Goal: Task Accomplishment & Management: Manage account settings

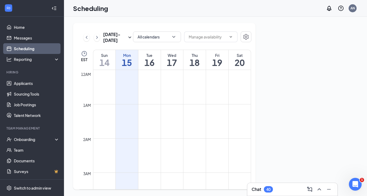
scroll to position [262, 0]
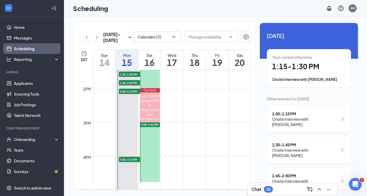
scroll to position [463, 0]
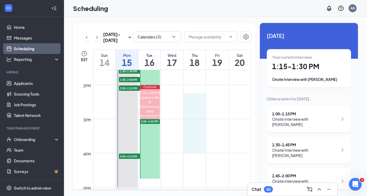
drag, startPoint x: 188, startPoint y: 99, endPoint x: 192, endPoint y: 148, distance: 49.1
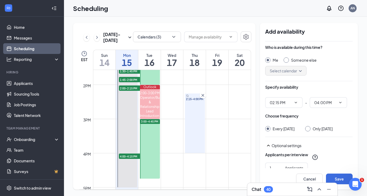
click at [309, 128] on input "Only [DATE]" at bounding box center [307, 128] width 4 height 4
radio input "true"
radio input "false"
click at [341, 179] on button "Save" at bounding box center [339, 178] width 27 height 11
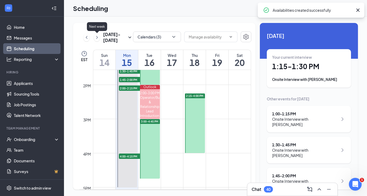
click at [97, 38] on icon "ChevronRight" at bounding box center [96, 37] width 5 height 6
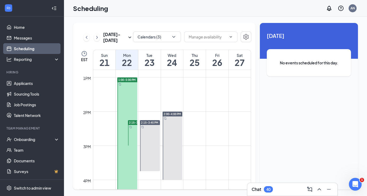
scroll to position [437, 0]
click at [131, 128] on div at bounding box center [132, 131] width 9 height 25
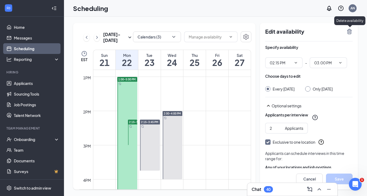
click at [351, 32] on icon "TrashOutline" at bounding box center [349, 31] width 5 height 5
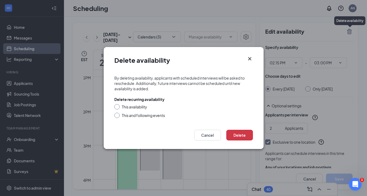
click at [118, 116] on div at bounding box center [116, 114] width 5 height 5
click at [117, 116] on input "This and following events" at bounding box center [116, 114] width 4 height 4
radio input "true"
click at [248, 138] on button "Delete" at bounding box center [239, 135] width 27 height 11
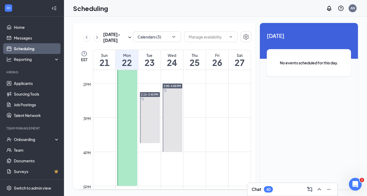
scroll to position [460, 0]
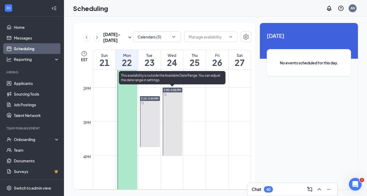
click at [172, 118] on div at bounding box center [173, 121] width 20 height 68
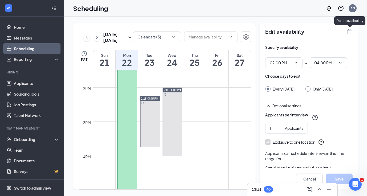
click at [350, 31] on icon "TrashOutline" at bounding box center [349, 31] width 5 height 5
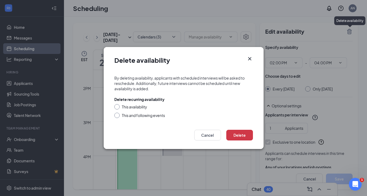
click at [118, 115] on div at bounding box center [116, 114] width 5 height 5
click at [118, 115] on input "This and following events" at bounding box center [116, 114] width 4 height 4
radio input "true"
click at [244, 136] on button "Delete" at bounding box center [239, 135] width 27 height 11
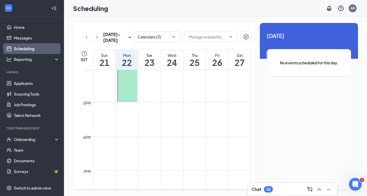
scroll to position [542, 0]
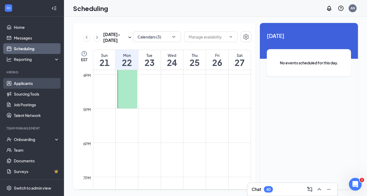
click at [19, 86] on link "Applicants" at bounding box center [37, 83] width 46 height 11
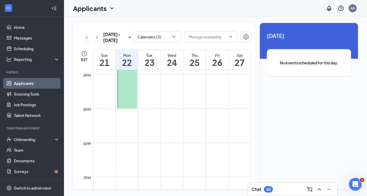
click at [21, 84] on link "Applicants" at bounding box center [37, 83] width 46 height 11
click at [21, 92] on link "Sourcing Tools" at bounding box center [37, 93] width 46 height 11
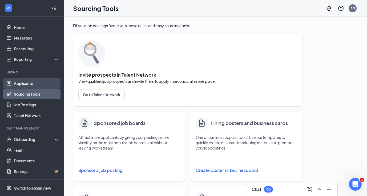
click at [28, 84] on link "Applicants" at bounding box center [37, 83] width 46 height 11
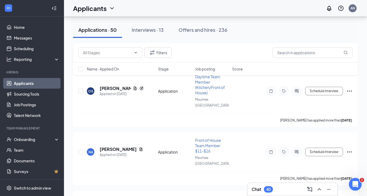
scroll to position [2709, 0]
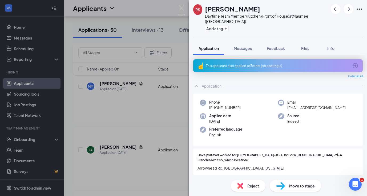
click at [249, 185] on span "Reject" at bounding box center [253, 186] width 12 height 6
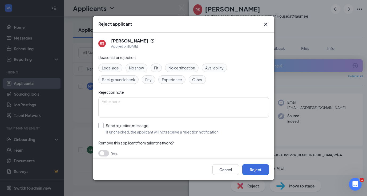
click at [103, 125] on input "Send rejection message If unchecked, the applicant will not receive a rejection…" at bounding box center [158, 129] width 121 height 12
checkbox input "true"
click at [265, 24] on icon "Cross" at bounding box center [266, 24] width 6 height 6
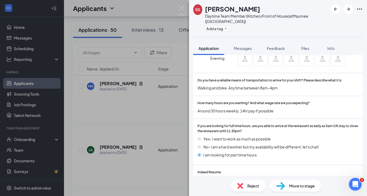
scroll to position [388, 0]
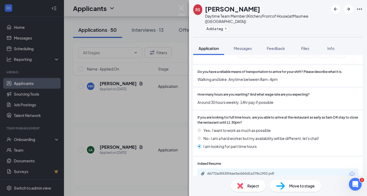
click at [244, 185] on div "Reject" at bounding box center [248, 186] width 35 height 12
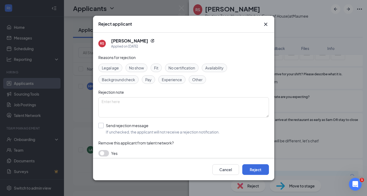
click at [102, 126] on input "Send rejection message If unchecked, the applicant will not receive a rejection…" at bounding box center [158, 129] width 121 height 12
checkbox input "true"
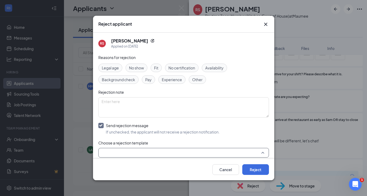
click at [108, 150] on input "search" at bounding box center [182, 152] width 160 height 9
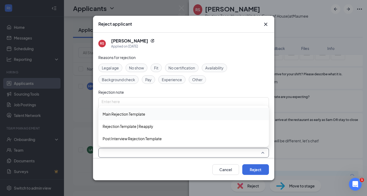
click at [127, 112] on span "Main Rejection Template" at bounding box center [124, 114] width 43 height 6
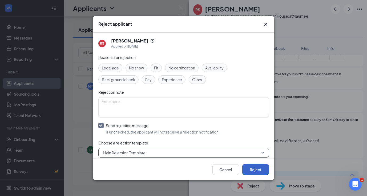
click at [248, 168] on button "Reject" at bounding box center [255, 169] width 27 height 11
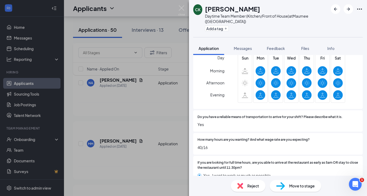
scroll to position [379, 0]
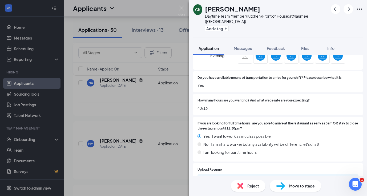
click at [243, 183] on div "Reject" at bounding box center [248, 186] width 35 height 12
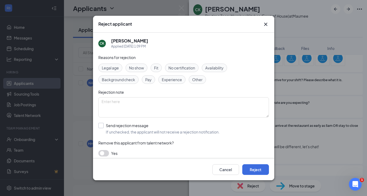
click at [102, 123] on input "Send rejection message If unchecked, the applicant will not receive a rejection…" at bounding box center [158, 129] width 121 height 12
checkbox input "true"
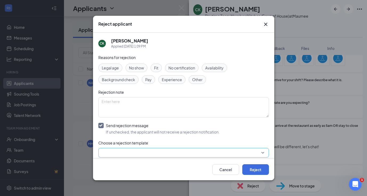
click at [103, 148] on input "search" at bounding box center [182, 152] width 160 height 9
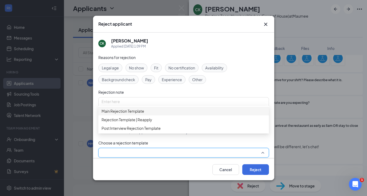
click at [121, 114] on span "Main Rejection Template" at bounding box center [123, 111] width 43 height 6
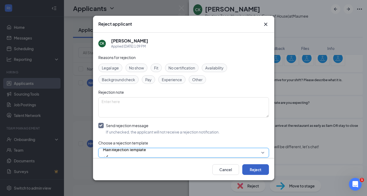
click at [253, 167] on button "Reject" at bounding box center [255, 169] width 27 height 11
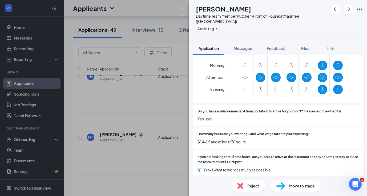
scroll to position [357, 0]
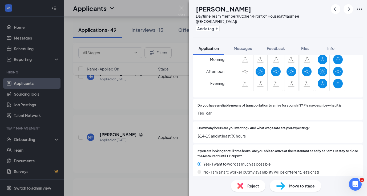
click at [241, 187] on img at bounding box center [240, 186] width 6 height 6
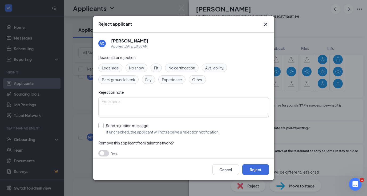
click at [102, 126] on input "Send rejection message If unchecked, the applicant will not receive a rejection…" at bounding box center [158, 129] width 121 height 12
checkbox input "true"
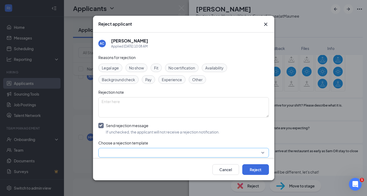
click at [108, 149] on input "search" at bounding box center [182, 152] width 160 height 9
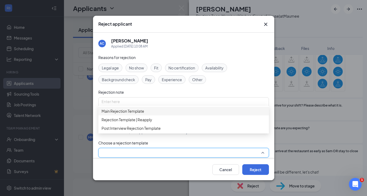
click at [132, 114] on span "Main Rejection Template" at bounding box center [123, 111] width 43 height 6
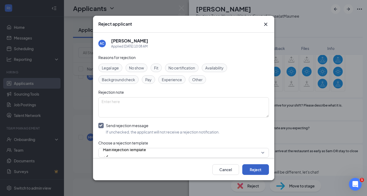
click at [250, 171] on button "Reject" at bounding box center [255, 169] width 27 height 11
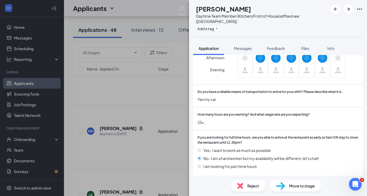
scroll to position [379, 0]
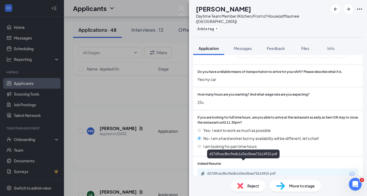
click at [226, 171] on div "d27d9cac8bc9edb1d3ec0bee71b14910.pdf" at bounding box center [244, 173] width 86 height 5
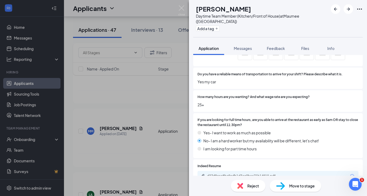
click at [251, 184] on span "Reject" at bounding box center [253, 186] width 12 height 6
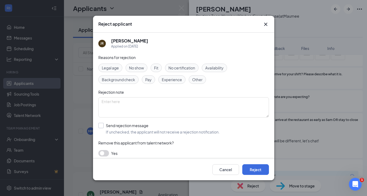
click at [102, 124] on input "Send rejection message If unchecked, the applicant will not receive a rejection…" at bounding box center [158, 129] width 121 height 12
checkbox input "true"
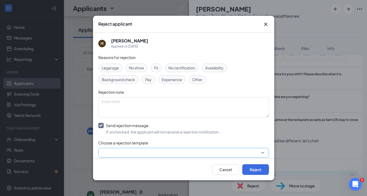
click at [115, 150] on input "search" at bounding box center [182, 152] width 160 height 9
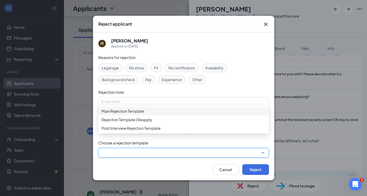
click at [130, 114] on span "Main Rejection Template" at bounding box center [123, 111] width 43 height 6
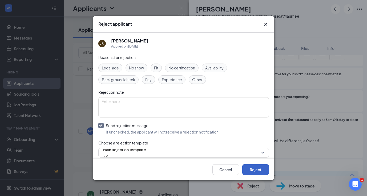
click at [246, 168] on button "Reject" at bounding box center [255, 169] width 27 height 11
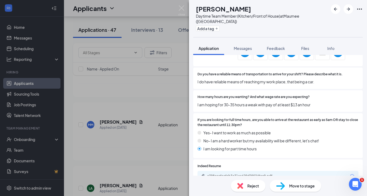
scroll to position [385, 0]
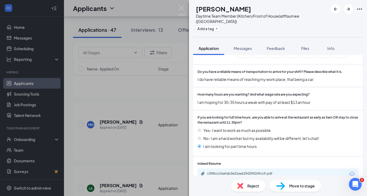
click at [243, 183] on img at bounding box center [240, 186] width 6 height 6
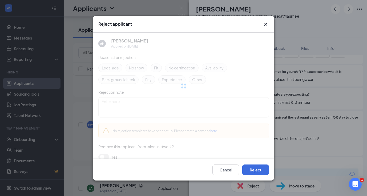
scroll to position [382, 0]
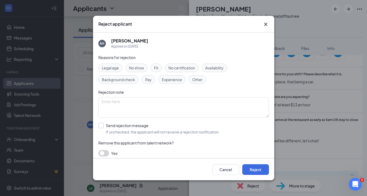
click at [101, 125] on input "Send rejection message If unchecked, the applicant will not receive a rejection…" at bounding box center [158, 129] width 121 height 12
checkbox input "true"
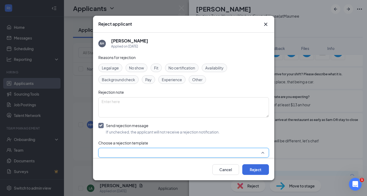
click at [105, 149] on input "search" at bounding box center [182, 152] width 160 height 9
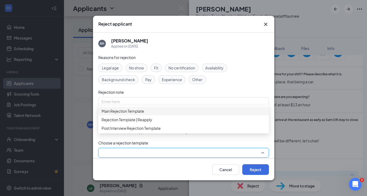
click at [119, 112] on span "Main Rejection Template" at bounding box center [123, 111] width 43 height 6
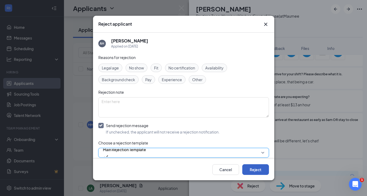
click at [249, 167] on button "Reject" at bounding box center [255, 169] width 27 height 11
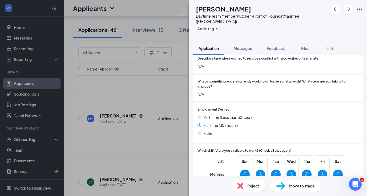
scroll to position [234, 0]
click at [250, 183] on span "Reject" at bounding box center [253, 186] width 12 height 6
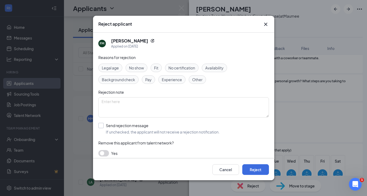
click at [101, 126] on input "Send rejection message If unchecked, the applicant will not receive a rejection…" at bounding box center [158, 129] width 121 height 12
checkbox input "true"
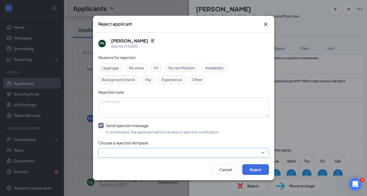
click at [109, 156] on input "search" at bounding box center [182, 152] width 160 height 9
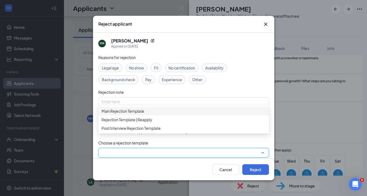
click at [124, 114] on span "Main Rejection Template" at bounding box center [123, 111] width 43 height 6
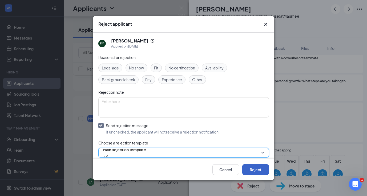
click at [251, 172] on button "Reject" at bounding box center [255, 169] width 27 height 11
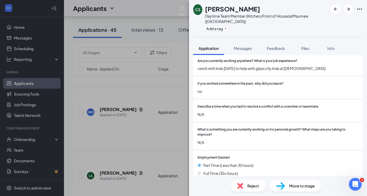
scroll to position [215, 0]
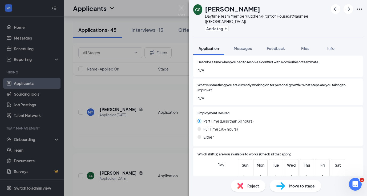
click at [243, 184] on img at bounding box center [240, 186] width 6 height 6
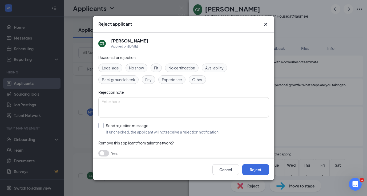
click at [102, 126] on input "Send rejection message If unchecked, the applicant will not receive a rejection…" at bounding box center [158, 129] width 121 height 12
checkbox input "true"
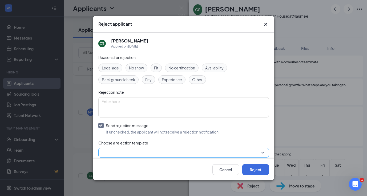
click at [105, 151] on input "search" at bounding box center [182, 152] width 160 height 9
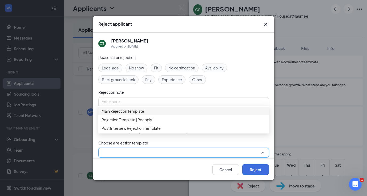
click at [124, 115] on div "Main Rejection Template" at bounding box center [183, 111] width 171 height 9
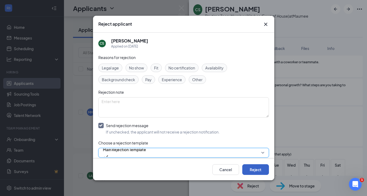
click at [250, 168] on button "Reject" at bounding box center [255, 169] width 27 height 11
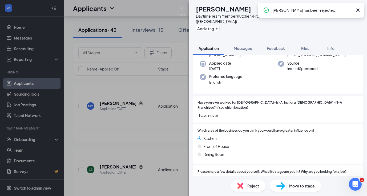
scroll to position [39, 0]
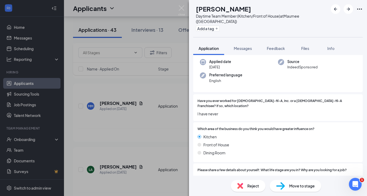
click at [124, 87] on div "DB [PERSON_NAME] Daytime Team Member (Kitchen/Front of House) at [GEOGRAPHIC_DA…" at bounding box center [183, 98] width 367 height 196
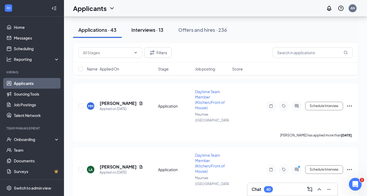
click at [154, 28] on div "Interviews · 13" at bounding box center [147, 29] width 32 height 7
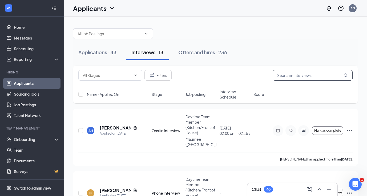
click at [292, 73] on input "text" at bounding box center [313, 75] width 80 height 11
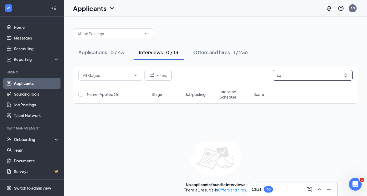
type input "s"
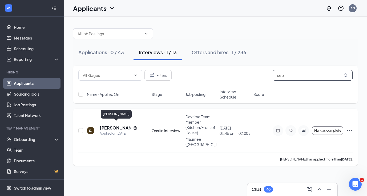
type input "seb"
click at [110, 126] on h5 "[PERSON_NAME]" at bounding box center [115, 128] width 31 height 6
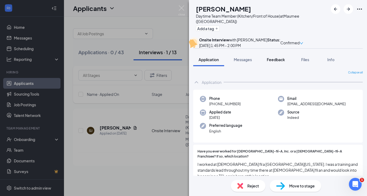
click at [274, 62] on span "Feedback" at bounding box center [276, 59] width 18 height 5
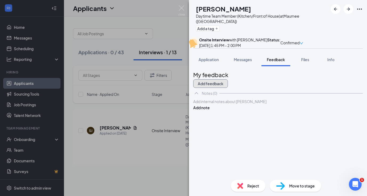
click at [228, 83] on button "Add feedback" at bounding box center [210, 83] width 35 height 9
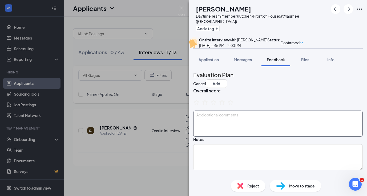
click at [228, 129] on textarea at bounding box center [278, 123] width 170 height 26
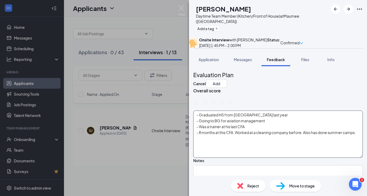
drag, startPoint x: 356, startPoint y: 144, endPoint x: 350, endPoint y: 165, distance: 21.8
click at [350, 158] on textarea "- Graduated HS from [GEOGRAPHIC_DATA] last year - Going to BG for aviation mana…" at bounding box center [278, 133] width 170 height 47
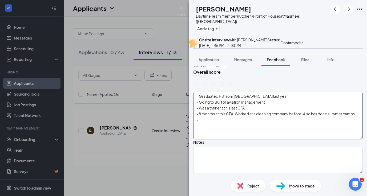
scroll to position [19, 0]
click at [234, 86] on icon "StarBorder" at bounding box center [230, 82] width 7 height 7
click at [210, 134] on textarea "- Graduated HS from [GEOGRAPHIC_DATA] last year - Going to BG for aviation mana…" at bounding box center [278, 114] width 170 height 47
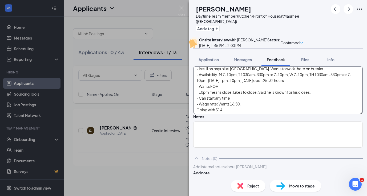
scroll to position [0, 0]
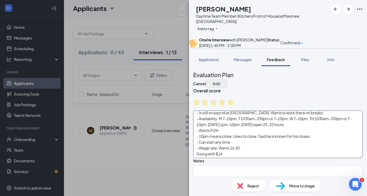
type textarea "- Graduated HS from [GEOGRAPHIC_DATA] last year - Going to BG for aviation mana…"
click at [227, 85] on button "Add" at bounding box center [216, 83] width 21 height 9
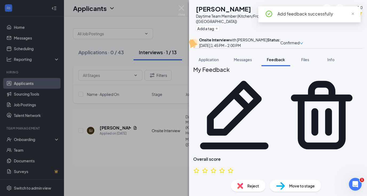
scroll to position [6, 0]
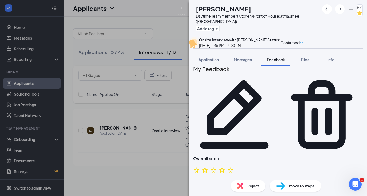
click at [296, 186] on span "Move to stage" at bounding box center [302, 186] width 26 height 6
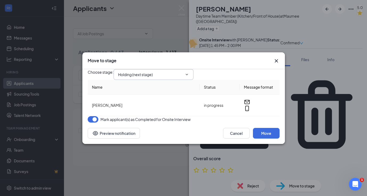
click at [193, 70] on span "Holding (next stage)" at bounding box center [154, 74] width 80 height 11
click at [188, 72] on span at bounding box center [186, 74] width 5 height 4
click at [189, 72] on icon "ChevronDown" at bounding box center [187, 74] width 4 height 4
click at [178, 71] on input "Holding (next stage)" at bounding box center [150, 74] width 65 height 6
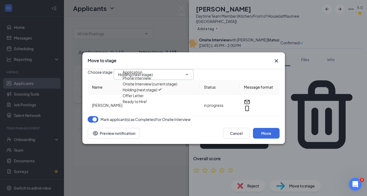
click at [144, 98] on div "Offer Letter" at bounding box center [133, 95] width 21 height 6
type input "Offer Letter"
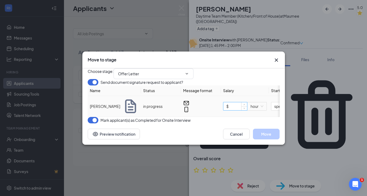
click at [236, 109] on input "$" at bounding box center [235, 106] width 24 height 8
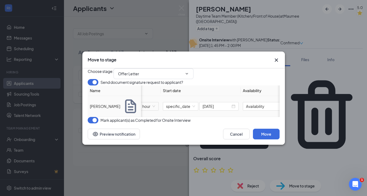
scroll to position [0, 112]
type input "$ 14"
click at [247, 109] on input "Availability" at bounding box center [258, 106] width 38 height 9
click at [275, 57] on icon "Cross" at bounding box center [276, 60] width 6 height 6
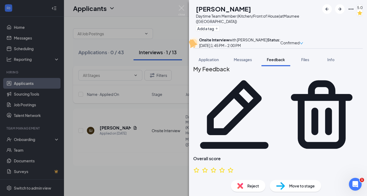
drag, startPoint x: 352, startPoint y: 151, endPoint x: 219, endPoint y: 146, distance: 133.4
copy span "M 7-10pm, T 1030am-330pm or 7-10pm, W 7-10pm, TH 1030am-330pm or 7-10pm, [DATE]…"
click at [280, 183] on img at bounding box center [280, 186] width 9 height 8
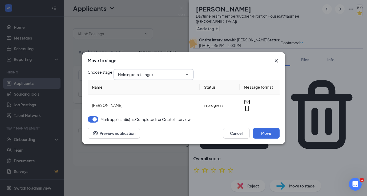
click at [159, 73] on input "Holding (next stage)" at bounding box center [150, 74] width 65 height 6
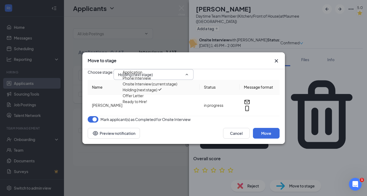
click at [145, 92] on div "Holding (next stage)" at bounding box center [140, 90] width 35 height 6
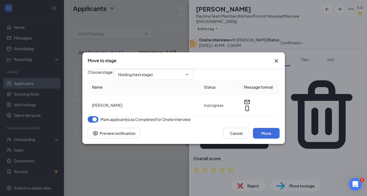
click at [153, 59] on div "Move to stage" at bounding box center [183, 60] width 203 height 17
click at [151, 71] on input "Holding (next stage)" at bounding box center [150, 74] width 65 height 6
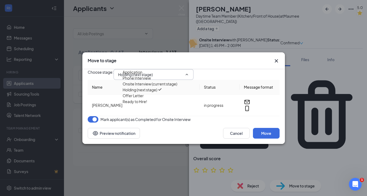
click at [142, 98] on div "Offer Letter" at bounding box center [133, 95] width 21 height 6
type input "Offer Letter"
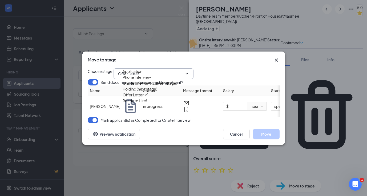
type input "[DATE]"
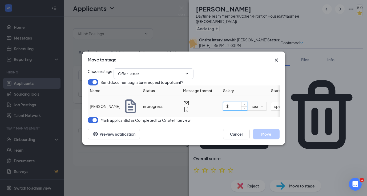
click at [233, 108] on input "$" at bounding box center [235, 106] width 24 height 8
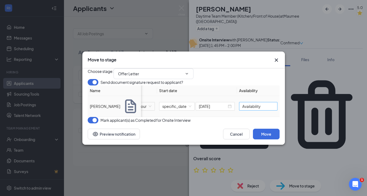
type input "$ 14"
click at [247, 110] on input "Availability" at bounding box center [258, 106] width 38 height 9
paste input "M 7-10pm, T 1030am-330pm or 7-10pm, W 7-10pm, TH 1030am-330pm or 7-10pm, [DATE]…"
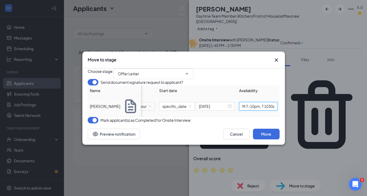
scroll to position [0, 258]
type input "M 7-10pm, T 1030am-330pm or 7-10pm, W 7-10pm, TH 1030am-330pm or 7-10pm, [DATE]…"
click at [260, 139] on button "Move" at bounding box center [266, 133] width 27 height 11
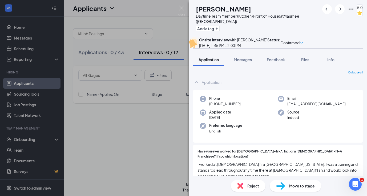
click at [127, 141] on div "SJ [PERSON_NAME] Daytime Team Member (Kitchen/Front of House) at [GEOGRAPHIC_DA…" at bounding box center [183, 98] width 367 height 196
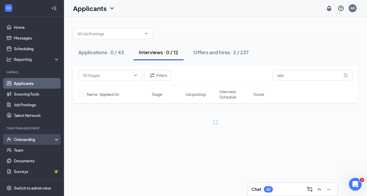
click at [17, 139] on div "Onboarding" at bounding box center [34, 138] width 41 height 5
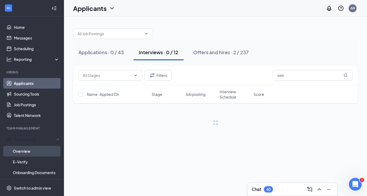
click at [20, 152] on link "Overview" at bounding box center [36, 151] width 47 height 11
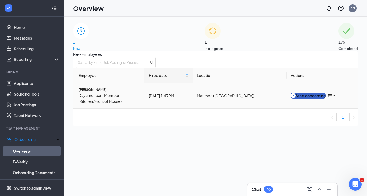
click at [315, 98] on div "Start onboarding" at bounding box center [308, 95] width 35 height 6
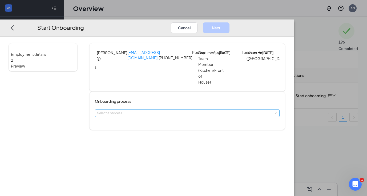
click at [166, 112] on div "Select a process" at bounding box center [186, 112] width 178 height 5
click at [163, 122] on li "Team Member" at bounding box center [165, 125] width 87 height 10
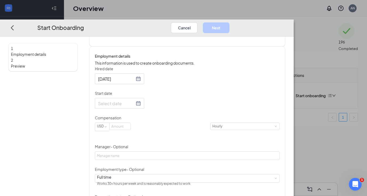
scroll to position [86, 0]
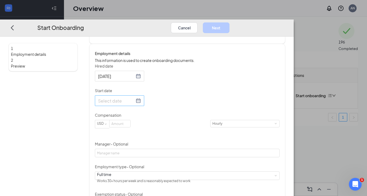
click at [141, 104] on div at bounding box center [119, 100] width 43 height 7
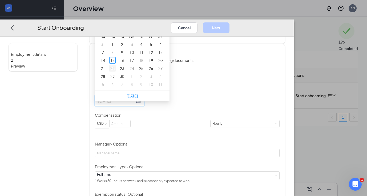
type input "[DATE]"
click at [116, 72] on div "22" at bounding box center [112, 68] width 6 height 6
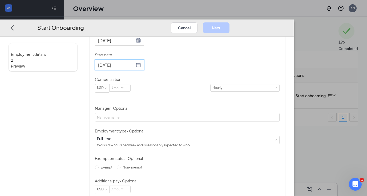
scroll to position [123, 0]
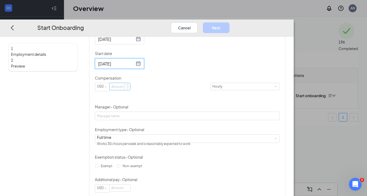
click at [130, 90] on input at bounding box center [120, 86] width 21 height 7
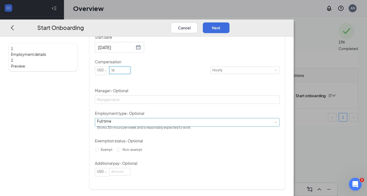
type input "14"
click at [138, 122] on div "Full time" at bounding box center [144, 120] width 94 height 5
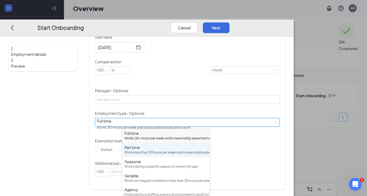
click at [135, 155] on div "Works less than 30 hours per week and is reasonably expected to work" at bounding box center [165, 152] width 83 height 5
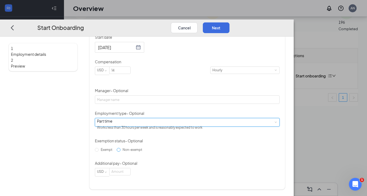
scroll to position [23, 0]
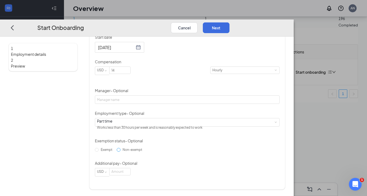
click at [124, 154] on label "Non-exempt" at bounding box center [131, 149] width 28 height 9
click at [120, 151] on input "Non-exempt" at bounding box center [119, 150] width 4 height 4
radio input "true"
click at [229, 22] on button "Next" at bounding box center [216, 27] width 27 height 11
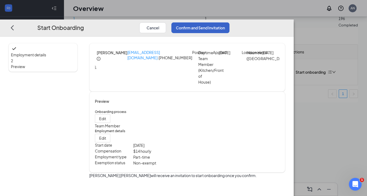
click at [229, 22] on button "Confirm and Send Invitation" at bounding box center [200, 27] width 58 height 11
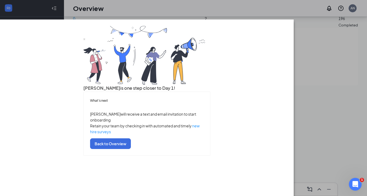
click at [304, 2] on div "[PERSON_NAME] is one step closer to Day 1! What’s next [PERSON_NAME] will recei…" at bounding box center [183, 98] width 367 height 196
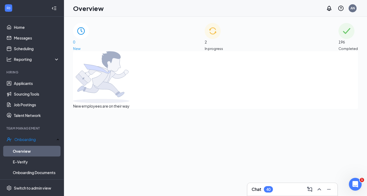
click at [223, 31] on div "2 In progress" at bounding box center [214, 37] width 18 height 28
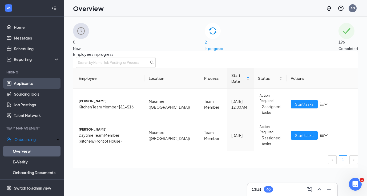
click at [34, 84] on link "Applicants" at bounding box center [37, 83] width 46 height 11
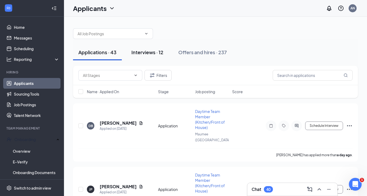
click at [148, 52] on div "Interviews · 12" at bounding box center [147, 52] width 32 height 7
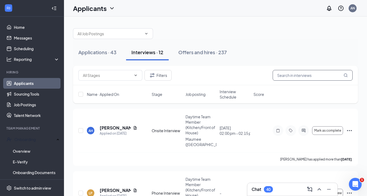
click at [320, 74] on input "text" at bounding box center [313, 75] width 80 height 11
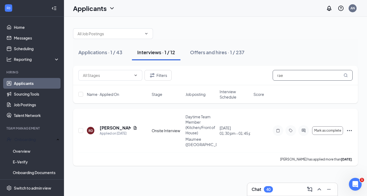
type input "rae"
click at [351, 129] on icon "Ellipses" at bounding box center [349, 130] width 6 height 6
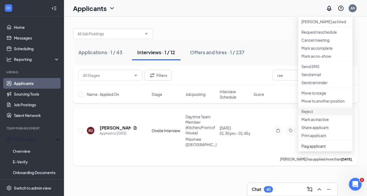
click at [311, 114] on p "Reject" at bounding box center [325, 110] width 48 height 5
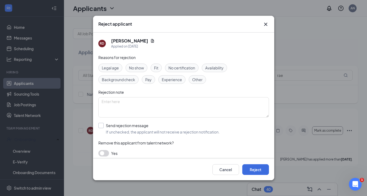
click at [100, 126] on input "Send rejection message If unchecked, the applicant will not receive a rejection…" at bounding box center [158, 129] width 121 height 12
checkbox input "true"
click at [109, 146] on div "Reasons for rejection Legal age No show Fit No certification Availability Backg…" at bounding box center [183, 122] width 171 height 137
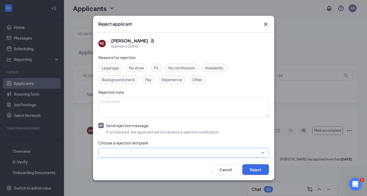
click at [109, 149] on input "search" at bounding box center [182, 152] width 160 height 9
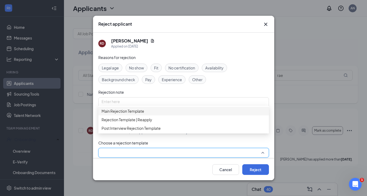
click at [134, 113] on span "Main Rejection Template" at bounding box center [123, 111] width 43 height 6
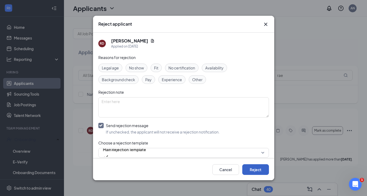
click at [250, 169] on button "Reject" at bounding box center [255, 169] width 27 height 11
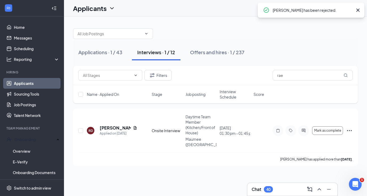
click at [279, 108] on div "Filters rae Name · Applied On Stage Job posting Interview Schedule Score" at bounding box center [215, 87] width 285 height 43
click at [286, 72] on input "rae" at bounding box center [313, 75] width 80 height 11
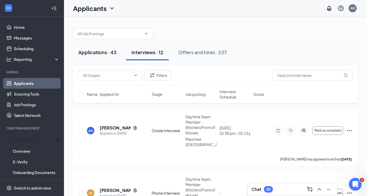
click at [96, 51] on div "Applications · 43" at bounding box center [97, 52] width 38 height 7
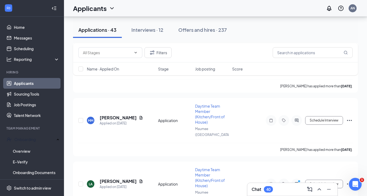
scroll to position [2308, 0]
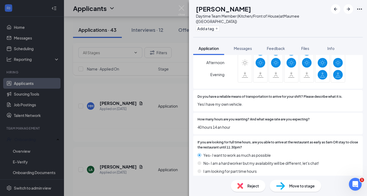
scroll to position [402, 0]
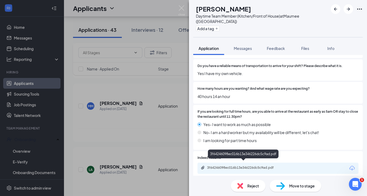
click at [236, 165] on div "3f64246098ec016b13e346226dc5c9ad.pdf" at bounding box center [244, 167] width 75 height 4
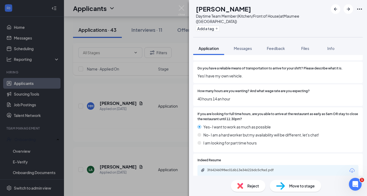
click at [249, 185] on span "Reject" at bounding box center [253, 186] width 12 height 6
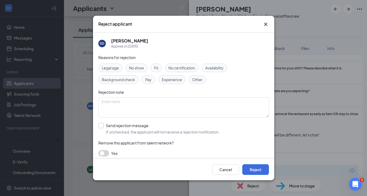
click at [100, 126] on input "Send rejection message If unchecked, the applicant will not receive a rejection…" at bounding box center [158, 129] width 121 height 12
checkbox input "true"
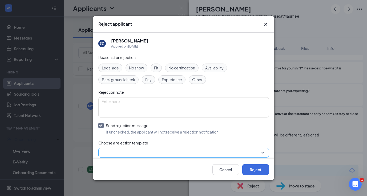
click at [110, 152] on input "search" at bounding box center [182, 152] width 160 height 9
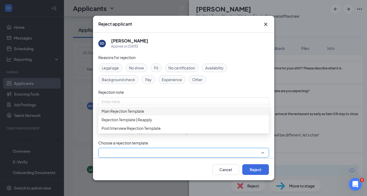
click at [124, 115] on div "Main Rejection Template" at bounding box center [183, 111] width 171 height 9
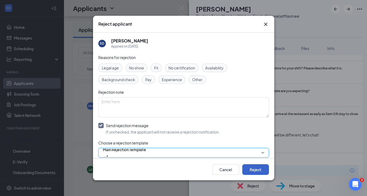
click at [265, 171] on button "Reject" at bounding box center [255, 169] width 27 height 11
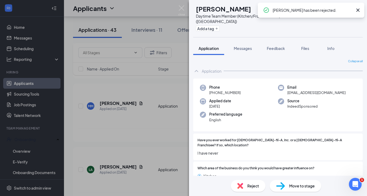
scroll to position [2251, 0]
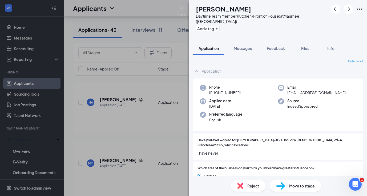
click at [175, 131] on div "DB [PERSON_NAME] Daytime Team Member (Kitchen/Front of House) at [GEOGRAPHIC_DA…" at bounding box center [183, 98] width 367 height 196
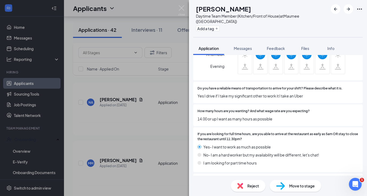
scroll to position [367, 0]
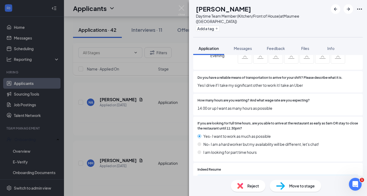
click at [250, 183] on span "Reject" at bounding box center [253, 186] width 12 height 6
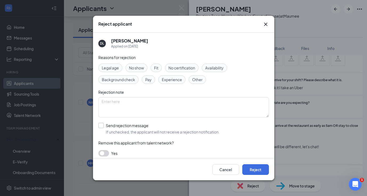
click at [102, 127] on input "Send rejection message If unchecked, the applicant will not receive a rejection…" at bounding box center [158, 129] width 121 height 12
checkbox input "true"
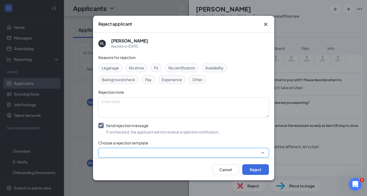
click at [110, 152] on input "search" at bounding box center [182, 152] width 160 height 9
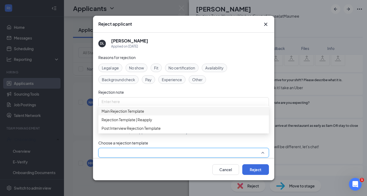
click at [123, 112] on span "Main Rejection Template" at bounding box center [123, 111] width 43 height 6
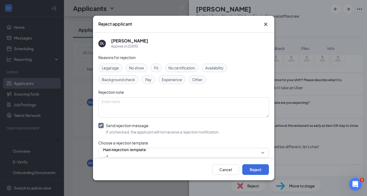
click at [269, 177] on div "Cancel Reject" at bounding box center [183, 169] width 181 height 21
click at [267, 174] on button "Reject" at bounding box center [255, 169] width 27 height 11
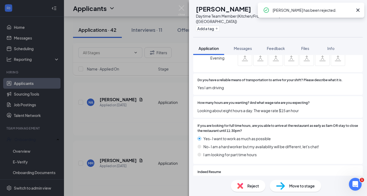
scroll to position [2194, 0]
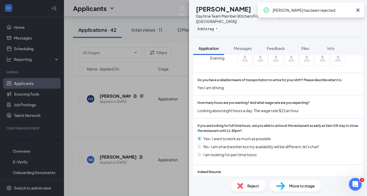
click at [140, 150] on div "DB [PERSON_NAME] Daytime Team Member (Kitchen/Front of House) at [GEOGRAPHIC_DA…" at bounding box center [183, 98] width 367 height 196
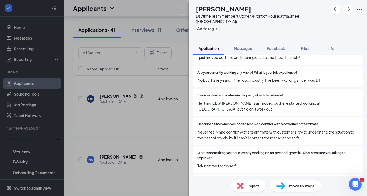
scroll to position [163, 0]
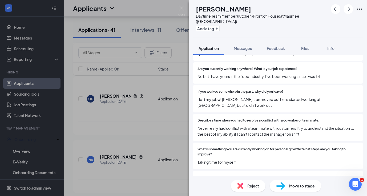
click at [241, 184] on img at bounding box center [240, 186] width 6 height 6
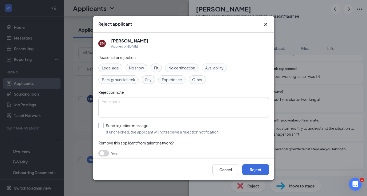
click at [103, 126] on input "Send rejection message If unchecked, the applicant will not receive a rejection…" at bounding box center [158, 129] width 121 height 12
checkbox input "true"
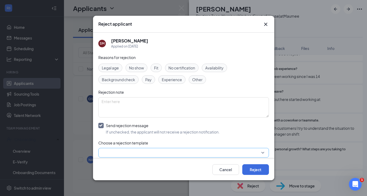
click at [110, 149] on input "search" at bounding box center [182, 152] width 160 height 9
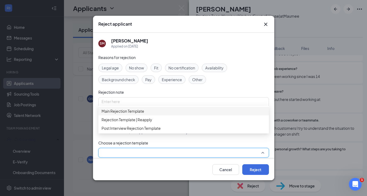
click at [124, 114] on span "Main Rejection Template" at bounding box center [123, 111] width 43 height 6
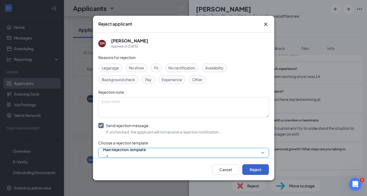
click at [262, 168] on button "Reject" at bounding box center [255, 169] width 27 height 11
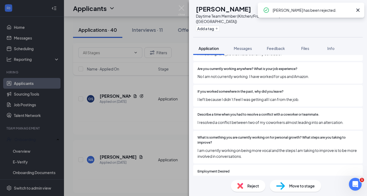
click at [127, 174] on div "DB [PERSON_NAME] Daytime Team Member (Kitchen/Front of House) at [GEOGRAPHIC_DA…" at bounding box center [183, 98] width 367 height 196
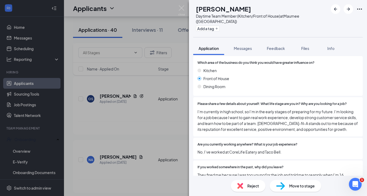
scroll to position [127, 0]
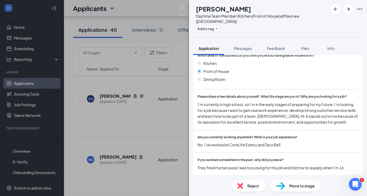
click at [247, 188] on div "Reject" at bounding box center [248, 186] width 35 height 12
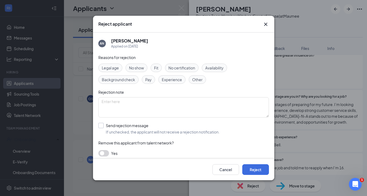
click at [102, 124] on input "Send rejection message If unchecked, the applicant will not receive a rejection…" at bounding box center [158, 129] width 121 height 12
checkbox input "true"
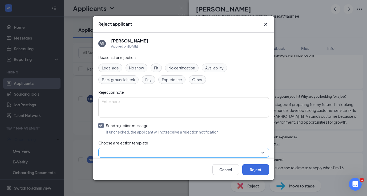
click at [113, 151] on input "search" at bounding box center [182, 152] width 160 height 9
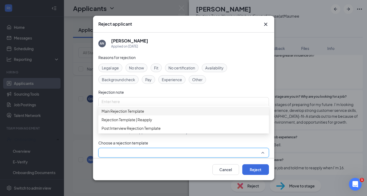
click at [123, 113] on span "Main Rejection Template" at bounding box center [123, 111] width 43 height 6
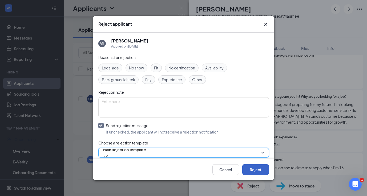
click at [254, 170] on button "Reject" at bounding box center [255, 169] width 27 height 11
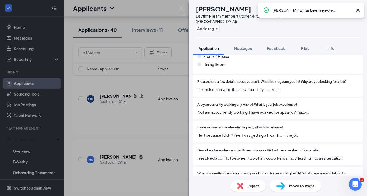
click at [148, 119] on div "DB [PERSON_NAME] Daytime Team Member (Kitchen/Front of House) at [GEOGRAPHIC_DA…" at bounding box center [183, 98] width 367 height 196
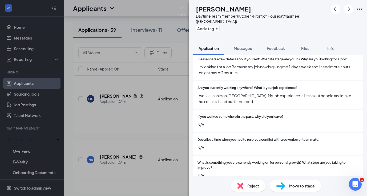
scroll to position [167, 0]
click at [240, 187] on img at bounding box center [240, 186] width 6 height 6
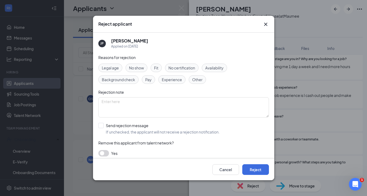
click at [96, 123] on div "JP [PERSON_NAME] Applied on [DATE] Reasons for rejection Legal age No show Fit …" at bounding box center [183, 96] width 181 height 126
click at [99, 126] on input "Send rejection message If unchecked, the applicant will not receive a rejection…" at bounding box center [158, 129] width 121 height 12
checkbox input "true"
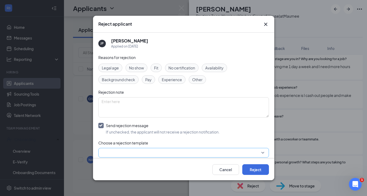
click at [108, 148] on input "search" at bounding box center [182, 152] width 160 height 9
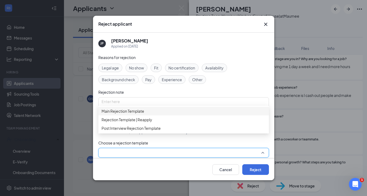
click at [119, 114] on span "Main Rejection Template" at bounding box center [123, 111] width 43 height 6
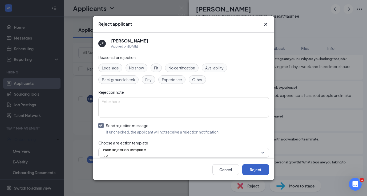
click at [259, 174] on button "Reject" at bounding box center [255, 169] width 27 height 11
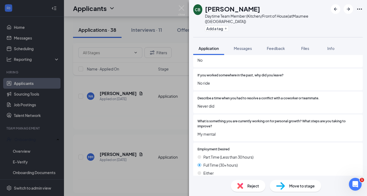
scroll to position [226, 0]
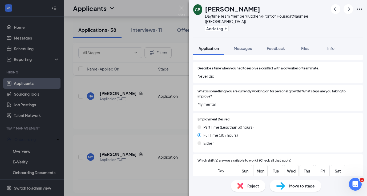
click at [244, 189] on div "Reject" at bounding box center [248, 186] width 35 height 12
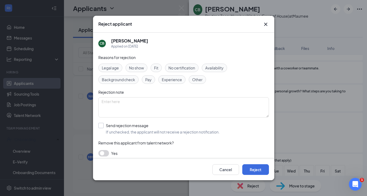
click at [101, 126] on input "Send rejection message If unchecked, the applicant will not receive a rejection…" at bounding box center [158, 129] width 121 height 12
checkbox input "true"
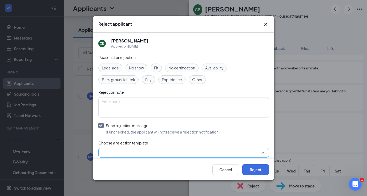
click at [105, 154] on input "search" at bounding box center [182, 152] width 160 height 9
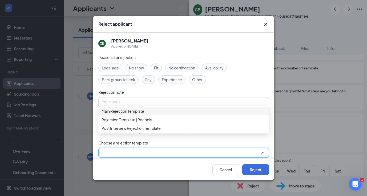
click at [124, 115] on div "Main Rejection Template" at bounding box center [183, 111] width 171 height 9
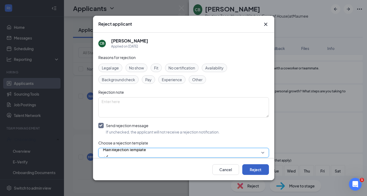
click at [248, 167] on button "Reject" at bounding box center [255, 169] width 27 height 11
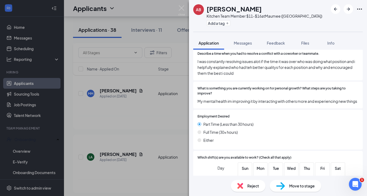
scroll to position [233, 0]
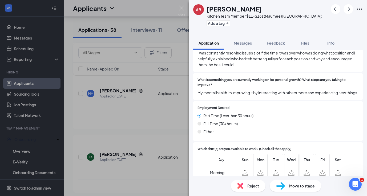
click at [254, 188] on span "Reject" at bounding box center [253, 186] width 12 height 6
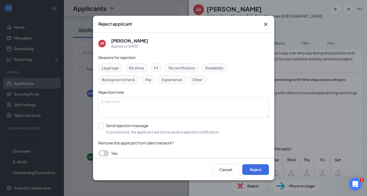
click at [99, 127] on input "Send rejection message If unchecked, the applicant will not receive a rejection…" at bounding box center [158, 129] width 121 height 12
checkbox input "true"
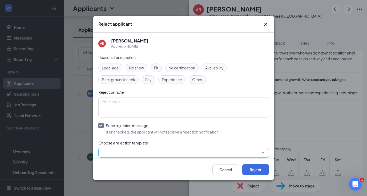
click at [110, 152] on input "search" at bounding box center [182, 152] width 160 height 9
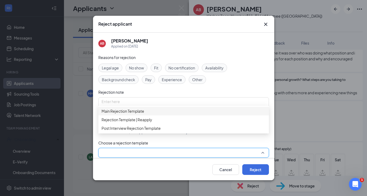
click at [129, 114] on span "Main Rejection Template" at bounding box center [123, 111] width 43 height 6
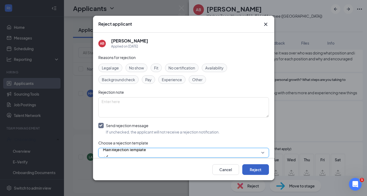
click at [247, 167] on button "Reject" at bounding box center [255, 169] width 27 height 11
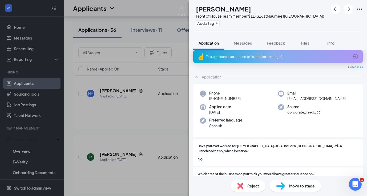
scroll to position [5, 0]
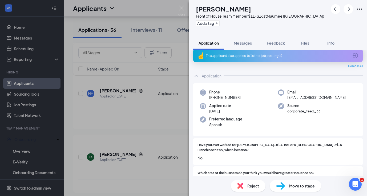
click at [251, 57] on div "This applicant also applied to 1 other job posting(s)" at bounding box center [277, 55] width 143 height 5
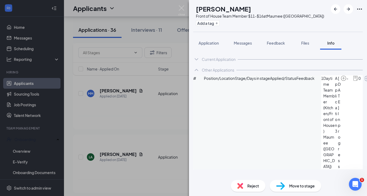
click at [196, 59] on icon "ChevronDown" at bounding box center [196, 59] width 3 height 2
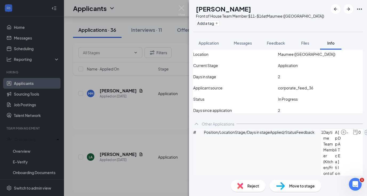
scroll to position [83, 0]
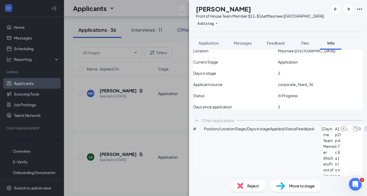
click at [364, 131] on icon "ArrowCircle" at bounding box center [366, 128] width 5 height 5
click at [215, 44] on span "Application" at bounding box center [209, 43] width 20 height 5
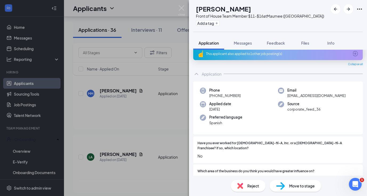
scroll to position [9, 0]
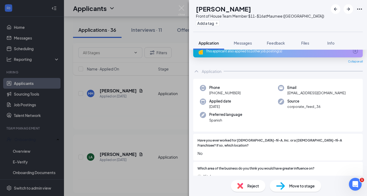
click at [359, 11] on icon "Ellipses" at bounding box center [359, 9] width 6 height 6
click at [330, 22] on link "View full application" at bounding box center [319, 19] width 34 height 6
click at [287, 186] on div "Move to stage" at bounding box center [295, 186] width 51 height 12
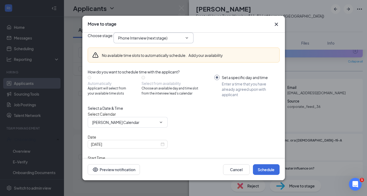
click at [144, 41] on input "Phone Interview (next stage)" at bounding box center [150, 38] width 65 height 6
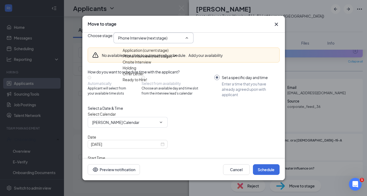
click at [138, 65] on div "Onsite Interview" at bounding box center [137, 62] width 29 height 6
type input "Onsite Interview"
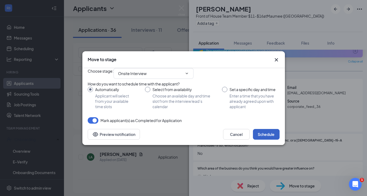
click at [265, 139] on button "Schedule" at bounding box center [266, 134] width 27 height 11
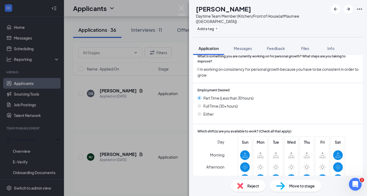
scroll to position [252, 0]
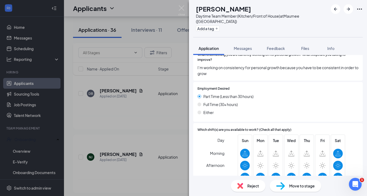
click at [246, 190] on div "Reject" at bounding box center [248, 186] width 35 height 12
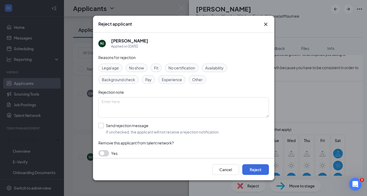
click at [100, 126] on input "Send rejection message If unchecked, the applicant will not receive a rejection…" at bounding box center [158, 129] width 121 height 12
checkbox input "true"
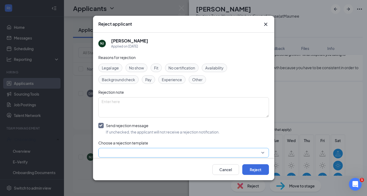
click at [104, 148] on input "search" at bounding box center [182, 152] width 160 height 9
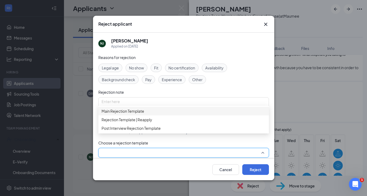
click at [120, 115] on div "Main Rejection Template" at bounding box center [183, 111] width 171 height 9
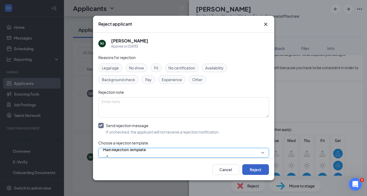
click at [248, 173] on button "Reject" at bounding box center [255, 169] width 27 height 11
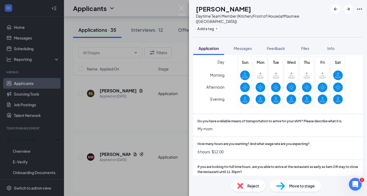
scroll to position [367, 0]
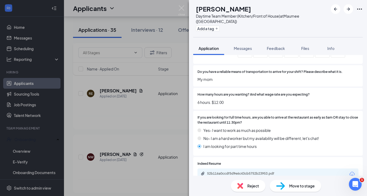
click at [243, 187] on div "Reject" at bounding box center [248, 186] width 35 height 12
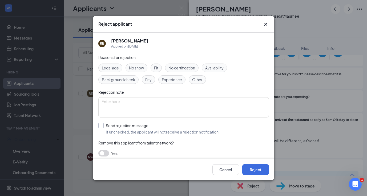
click at [102, 126] on input "Send rejection message If unchecked, the applicant will not receive a rejection…" at bounding box center [158, 129] width 121 height 12
checkbox input "true"
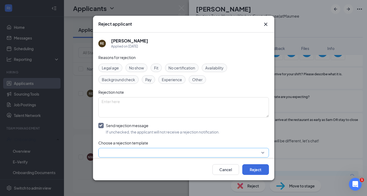
click at [108, 151] on input "search" at bounding box center [182, 152] width 160 height 9
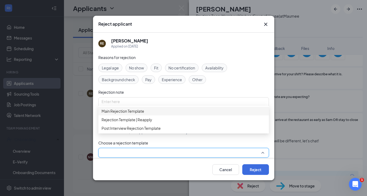
click at [123, 114] on span "Main Rejection Template" at bounding box center [123, 111] width 43 height 6
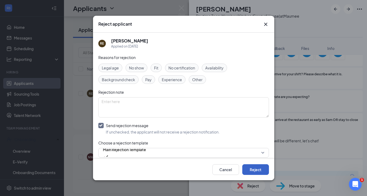
click at [246, 168] on button "Reject" at bounding box center [255, 169] width 27 height 11
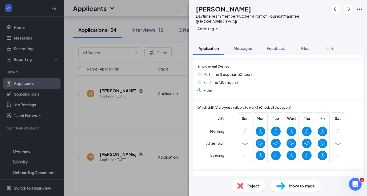
scroll to position [351, 0]
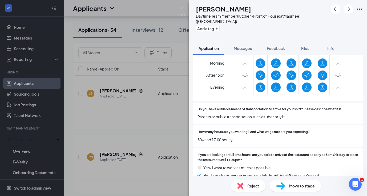
click at [247, 189] on div "Reject" at bounding box center [248, 186] width 35 height 12
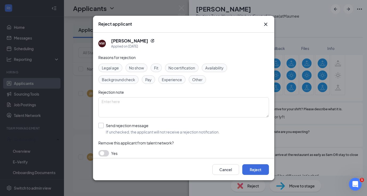
click at [100, 124] on input "Send rejection message If unchecked, the applicant will not receive a rejection…" at bounding box center [158, 129] width 121 height 12
checkbox input "true"
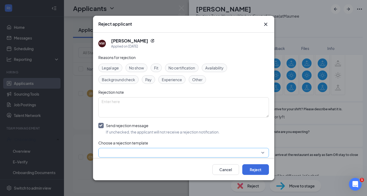
click at [108, 150] on input "search" at bounding box center [182, 152] width 160 height 9
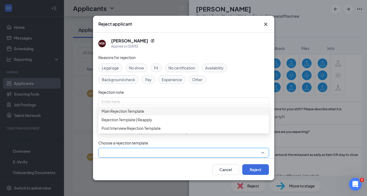
click at [130, 108] on div "Main Rejection Template" at bounding box center [183, 111] width 171 height 9
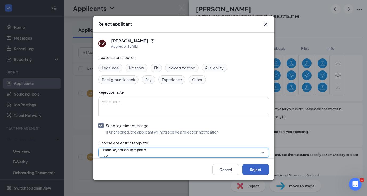
click at [255, 172] on button "Reject" at bounding box center [255, 169] width 27 height 11
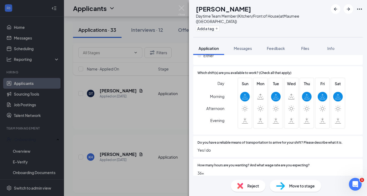
scroll to position [328, 0]
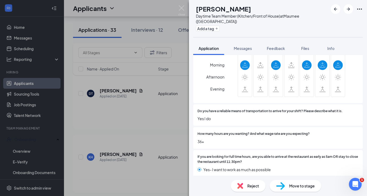
click at [243, 188] on img at bounding box center [240, 186] width 6 height 6
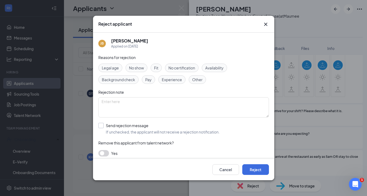
click at [102, 125] on input "Send rejection message If unchecked, the applicant will not receive a rejection…" at bounding box center [158, 129] width 121 height 12
checkbox input "true"
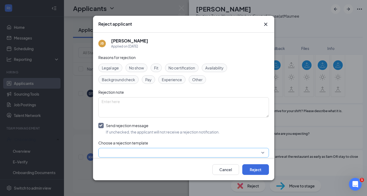
click at [106, 150] on input "search" at bounding box center [182, 152] width 160 height 9
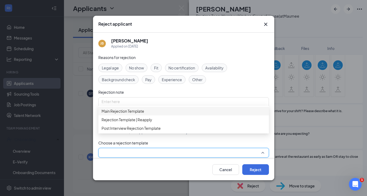
click at [127, 112] on span "Main Rejection Template" at bounding box center [123, 111] width 43 height 6
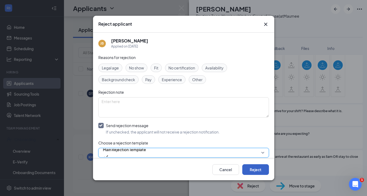
click at [246, 167] on button "Reject" at bounding box center [255, 169] width 27 height 11
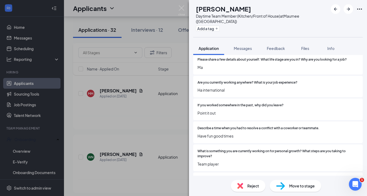
scroll to position [150, 0]
click at [245, 185] on div "Reject" at bounding box center [248, 186] width 35 height 12
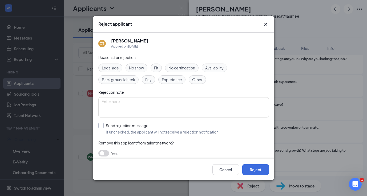
click at [102, 124] on input "Send rejection message If unchecked, the applicant will not receive a rejection…" at bounding box center [158, 129] width 121 height 12
checkbox input "true"
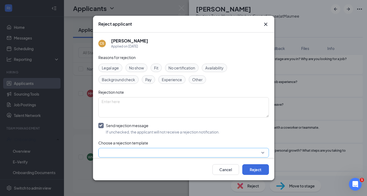
click at [103, 152] on input "search" at bounding box center [182, 152] width 160 height 9
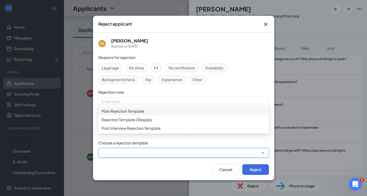
click at [127, 115] on div "Main Rejection Template" at bounding box center [183, 111] width 171 height 9
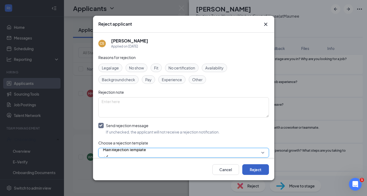
click at [252, 168] on button "Reject" at bounding box center [255, 169] width 27 height 11
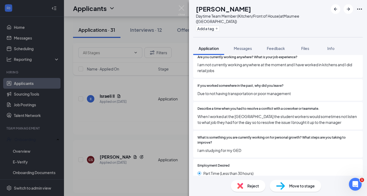
scroll to position [182, 0]
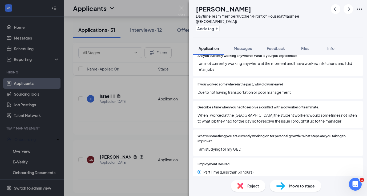
click at [247, 184] on div "Reject" at bounding box center [248, 186] width 35 height 12
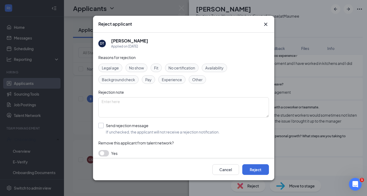
click at [101, 129] on input "Send rejection message If unchecked, the applicant will not receive a rejection…" at bounding box center [158, 129] width 121 height 12
checkbox input "true"
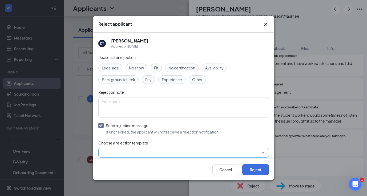
click at [105, 152] on input "search" at bounding box center [182, 152] width 160 height 9
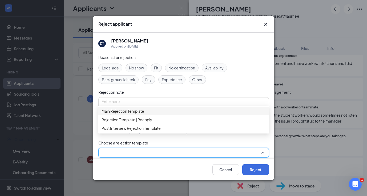
click at [126, 111] on span "Main Rejection Template" at bounding box center [123, 111] width 43 height 6
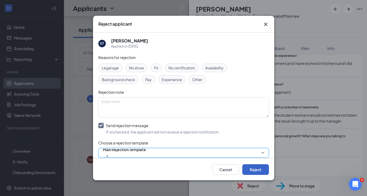
click at [260, 164] on button "Reject" at bounding box center [255, 169] width 27 height 11
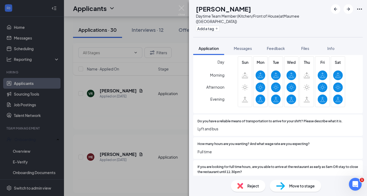
scroll to position [346, 0]
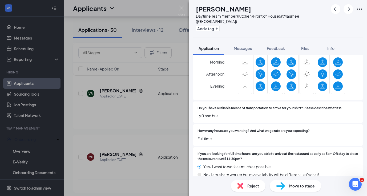
click at [246, 183] on div "Reject" at bounding box center [248, 186] width 35 height 12
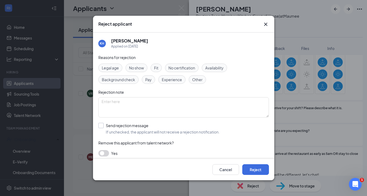
click at [102, 127] on input "Send rejection message If unchecked, the applicant will not receive a rejection…" at bounding box center [158, 129] width 121 height 12
checkbox input "true"
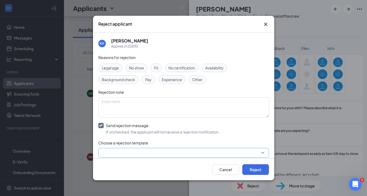
click at [111, 151] on input "search" at bounding box center [182, 152] width 160 height 9
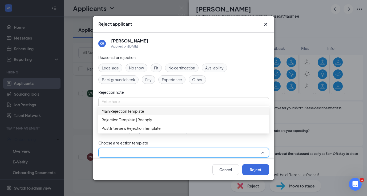
click at [129, 114] on span "Main Rejection Template" at bounding box center [123, 111] width 43 height 6
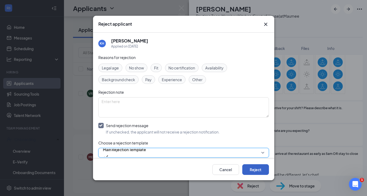
click at [251, 172] on button "Reject" at bounding box center [255, 169] width 27 height 11
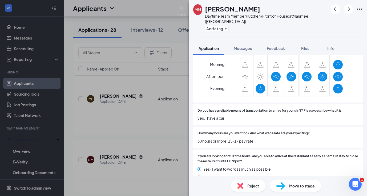
scroll to position [432, 0]
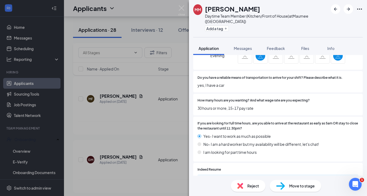
click at [283, 185] on img at bounding box center [280, 186] width 9 height 8
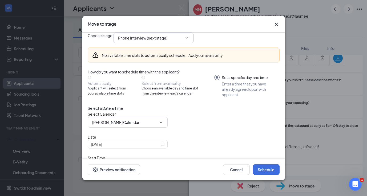
click at [158, 43] on span "Phone Interview (next stage)" at bounding box center [154, 38] width 80 height 11
click at [158, 41] on input "Phone Interview (next stage)" at bounding box center [150, 38] width 65 height 6
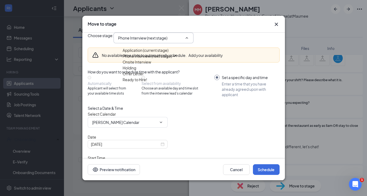
click at [143, 65] on div "Onsite Interview" at bounding box center [137, 62] width 29 height 6
type input "Onsite Interview"
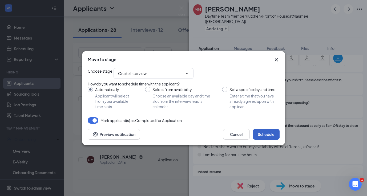
click at [264, 139] on button "Schedule" at bounding box center [266, 134] width 27 height 11
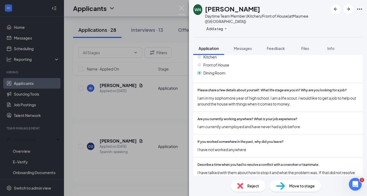
scroll to position [120, 0]
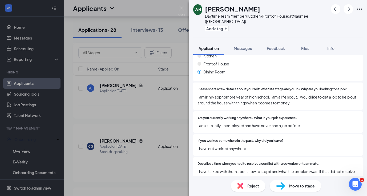
click at [245, 188] on div "Reject" at bounding box center [248, 186] width 35 height 12
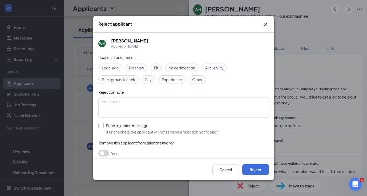
click at [103, 126] on input "Send rejection message If unchecked, the applicant will not receive a rejection…" at bounding box center [158, 129] width 121 height 12
checkbox input "true"
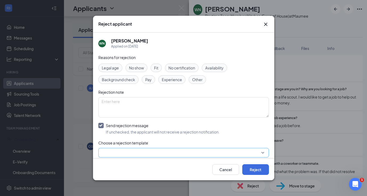
click at [108, 150] on input "search" at bounding box center [182, 152] width 160 height 9
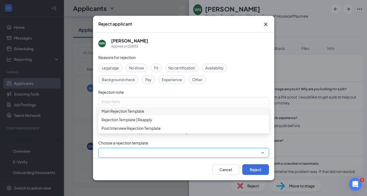
click at [123, 114] on span "Main Rejection Template" at bounding box center [123, 111] width 43 height 6
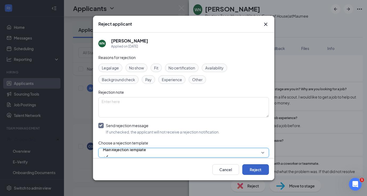
click at [251, 172] on button "Reject" at bounding box center [255, 169] width 27 height 11
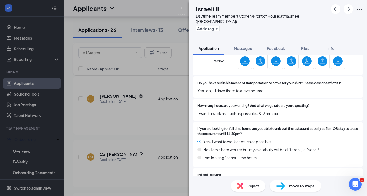
scroll to position [420, 0]
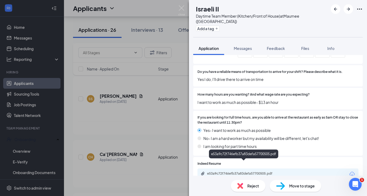
click at [226, 171] on div "e53a9c72f746efb37a83defa57700505.pdf" at bounding box center [244, 173] width 75 height 4
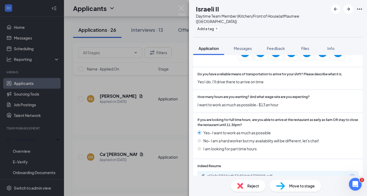
click at [295, 187] on span "Move to stage" at bounding box center [302, 186] width 26 height 6
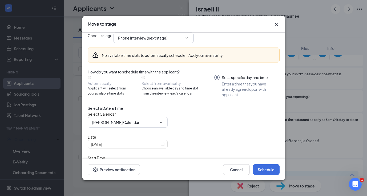
click at [160, 41] on input "Phone Interview (next stage)" at bounding box center [150, 38] width 65 height 6
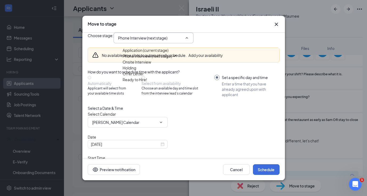
click at [148, 65] on div "Onsite Interview" at bounding box center [137, 62] width 29 height 6
type input "Onsite Interview"
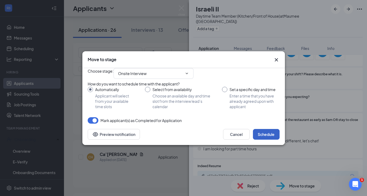
click at [259, 139] on button "Schedule" at bounding box center [266, 134] width 27 height 11
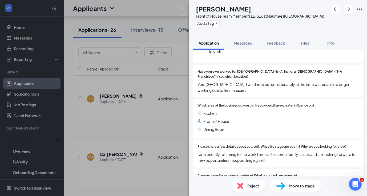
scroll to position [80, 0]
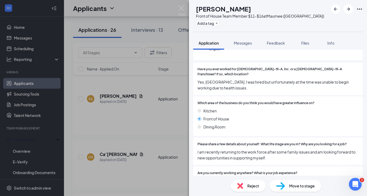
click at [247, 182] on div "Reject" at bounding box center [248, 186] width 35 height 12
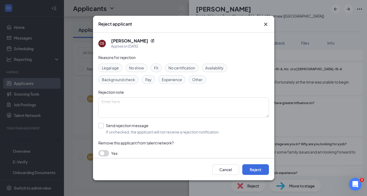
click at [102, 126] on input "Send rejection message If unchecked, the applicant will not receive a rejection…" at bounding box center [158, 129] width 121 height 12
checkbox input "true"
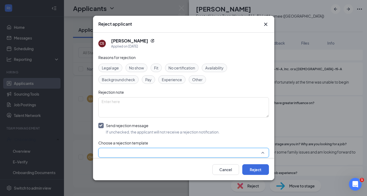
click at [107, 152] on input "search" at bounding box center [182, 152] width 160 height 9
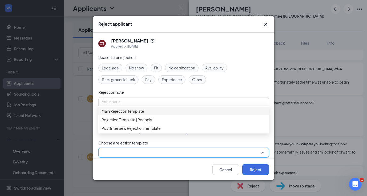
click at [124, 114] on span "Main Rejection Template" at bounding box center [123, 111] width 43 height 6
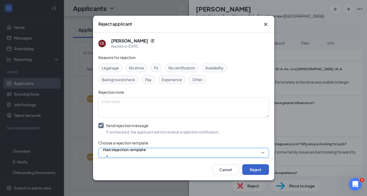
click at [255, 165] on button "Reject" at bounding box center [255, 169] width 27 height 11
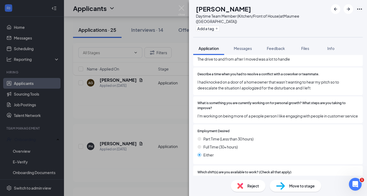
scroll to position [207, 0]
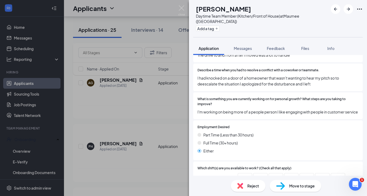
click at [242, 185] on img at bounding box center [240, 186] width 6 height 6
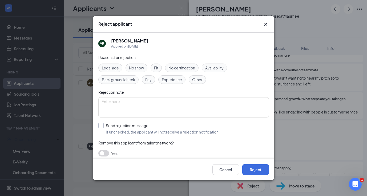
click at [102, 128] on input "Send rejection message If unchecked, the applicant will not receive a rejection…" at bounding box center [158, 129] width 121 height 12
checkbox input "true"
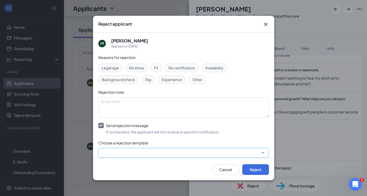
click at [107, 152] on input "search" at bounding box center [182, 152] width 160 height 9
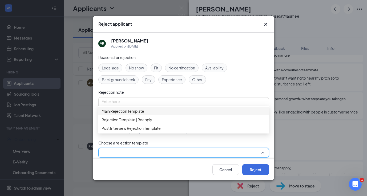
click at [131, 111] on div "Main Rejection Template" at bounding box center [183, 111] width 171 height 9
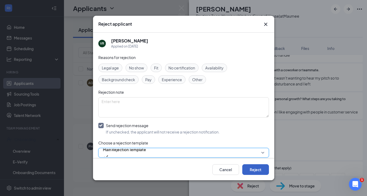
click at [250, 171] on button "Reject" at bounding box center [255, 169] width 27 height 11
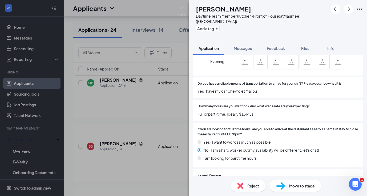
scroll to position [367, 0]
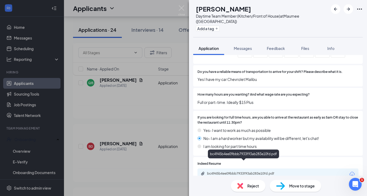
click at [258, 171] on div "bc4945b4ee09bbb7933f93ab283e10fd.pdf" at bounding box center [244, 173] width 75 height 4
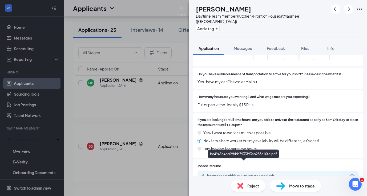
click at [246, 186] on div "Reject" at bounding box center [248, 186] width 35 height 12
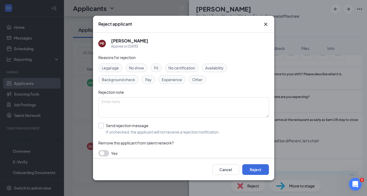
click at [101, 124] on input "Send rejection message If unchecked, the applicant will not receive a rejection…" at bounding box center [158, 129] width 121 height 12
checkbox input "true"
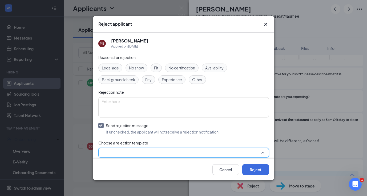
click at [108, 149] on input "search" at bounding box center [182, 152] width 160 height 9
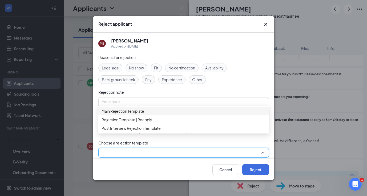
click at [124, 114] on span "Main Rejection Template" at bounding box center [123, 111] width 43 height 6
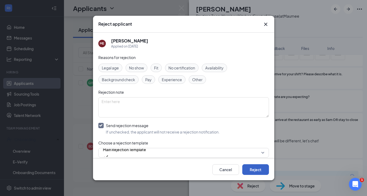
click at [246, 168] on button "Reject" at bounding box center [255, 169] width 27 height 11
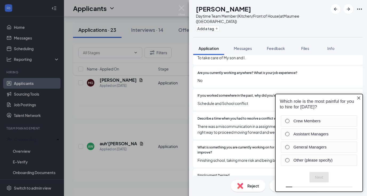
click at [246, 187] on div "Reject" at bounding box center [248, 186] width 35 height 12
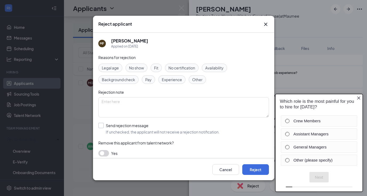
click at [101, 125] on input "Send rejection message If unchecked, the applicant will not receive a rejection…" at bounding box center [158, 129] width 121 height 12
checkbox input "true"
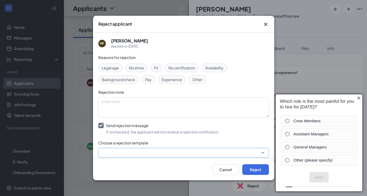
click at [115, 150] on input "search" at bounding box center [182, 152] width 160 height 9
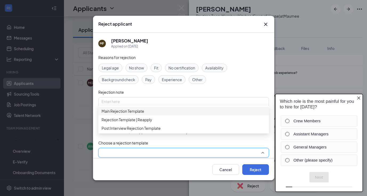
click at [128, 114] on span "Main Rejection Template" at bounding box center [123, 111] width 43 height 6
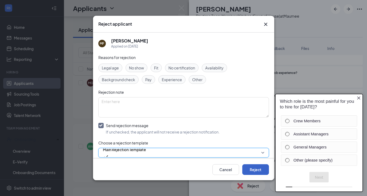
click at [251, 168] on button "Reject" at bounding box center [255, 169] width 27 height 11
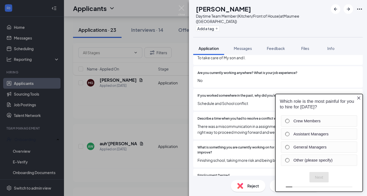
click at [359, 98] on icon "Close button" at bounding box center [359, 98] width 4 height 4
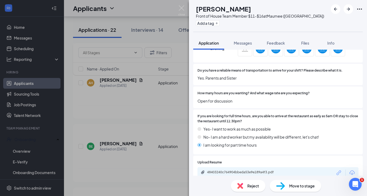
scroll to position [391, 0]
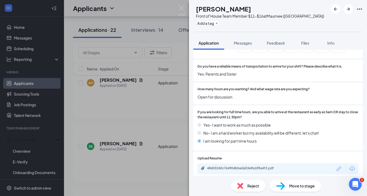
click at [246, 185] on div "Reject" at bounding box center [248, 186] width 35 height 12
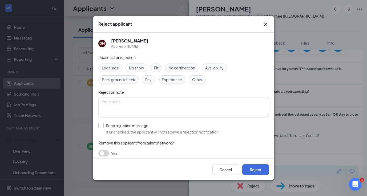
click at [100, 126] on input "Send rejection message If unchecked, the applicant will not receive a rejection…" at bounding box center [158, 129] width 121 height 12
checkbox input "true"
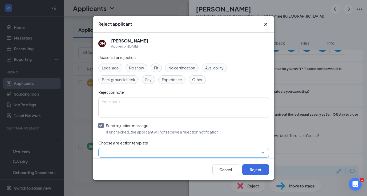
click at [106, 152] on input "search" at bounding box center [182, 152] width 160 height 9
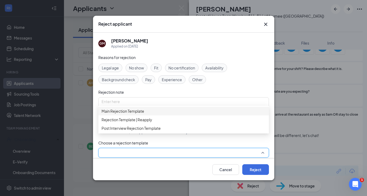
click at [127, 115] on div "Main Rejection Template" at bounding box center [183, 111] width 171 height 9
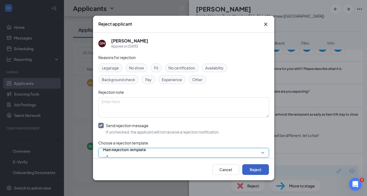
click at [252, 170] on button "Reject" at bounding box center [255, 169] width 27 height 11
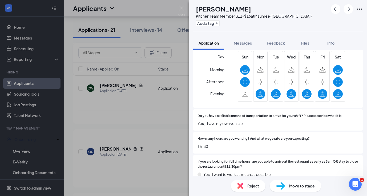
scroll to position [408, 0]
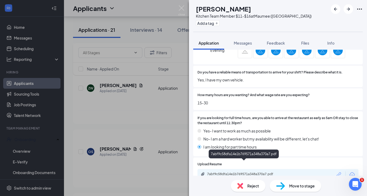
click at [241, 172] on div "7abf9c58dfa14e1b769571a348a370a7.pdf" at bounding box center [244, 174] width 75 height 4
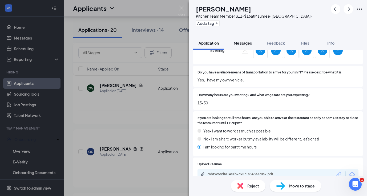
scroll to position [406, 0]
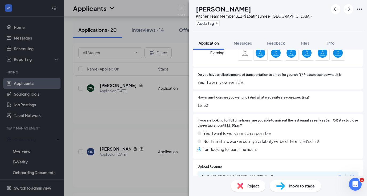
click at [245, 182] on div "Reject" at bounding box center [248, 186] width 35 height 12
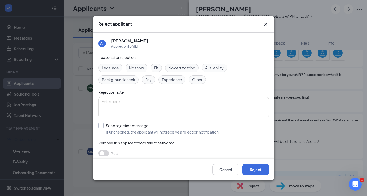
click at [100, 126] on input "Send rejection message If unchecked, the applicant will not receive a rejection…" at bounding box center [158, 129] width 121 height 12
checkbox input "true"
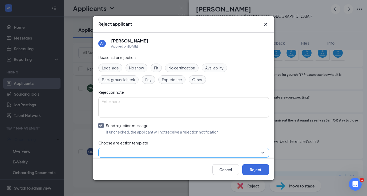
click at [103, 152] on input "search" at bounding box center [182, 152] width 160 height 9
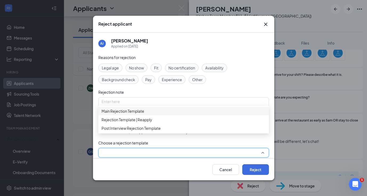
click at [124, 114] on span "Main Rejection Template" at bounding box center [123, 111] width 43 height 6
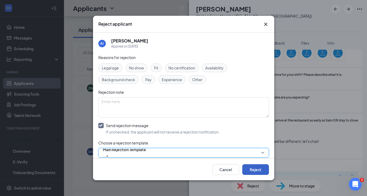
click at [246, 166] on button "Reject" at bounding box center [255, 169] width 27 height 11
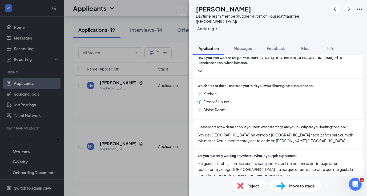
scroll to position [101, 0]
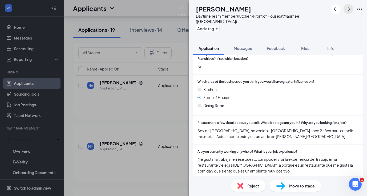
click at [349, 8] on icon "ArrowRight" at bounding box center [348, 8] width 3 height 3
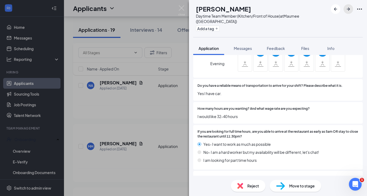
scroll to position [408, 0]
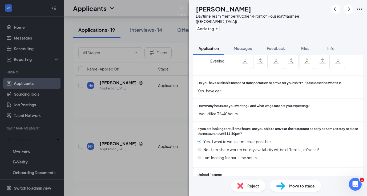
click at [284, 181] on div "Move to stage" at bounding box center [295, 186] width 51 height 12
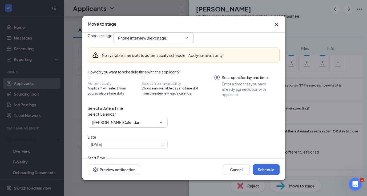
click at [157, 43] on span "Phone Interview (next stage)" at bounding box center [154, 38] width 80 height 11
click at [159, 41] on input "Phone Interview (next stage)" at bounding box center [150, 38] width 65 height 6
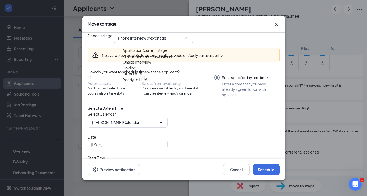
click at [146, 65] on div "Onsite Interview" at bounding box center [137, 62] width 29 height 6
type input "Onsite Interview"
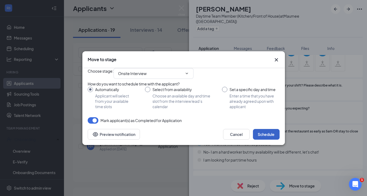
click at [260, 139] on button "Schedule" at bounding box center [266, 134] width 27 height 11
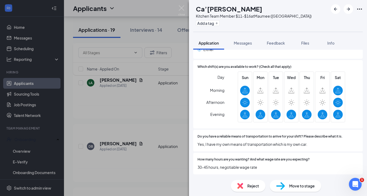
scroll to position [365, 0]
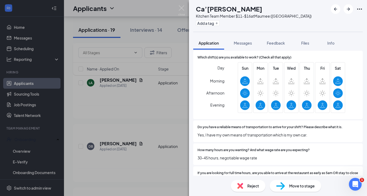
click at [245, 183] on div "Reject" at bounding box center [248, 186] width 35 height 12
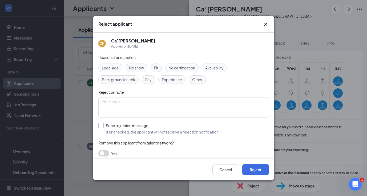
click at [100, 124] on input "Send rejection message If unchecked, the applicant will not receive a rejection…" at bounding box center [158, 129] width 121 height 12
checkbox input "true"
click at [106, 146] on div "Reasons for rejection Legal age No show Fit No certification Availability Backg…" at bounding box center [183, 122] width 171 height 137
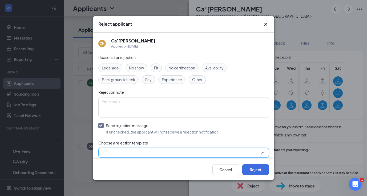
click at [105, 149] on input "search" at bounding box center [182, 152] width 160 height 9
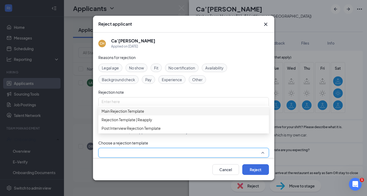
click at [130, 110] on div "Main Rejection Template" at bounding box center [183, 111] width 171 height 9
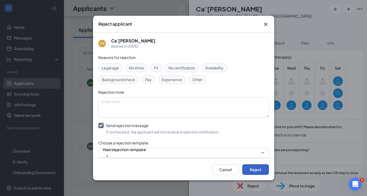
click at [248, 168] on button "Reject" at bounding box center [255, 169] width 27 height 11
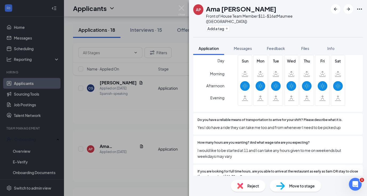
scroll to position [355, 0]
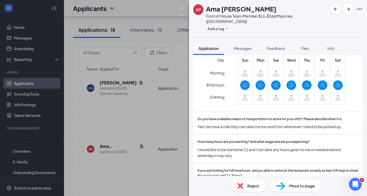
click at [244, 186] on div "Reject" at bounding box center [248, 186] width 35 height 12
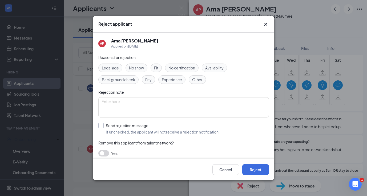
click at [103, 124] on input "Send rejection message If unchecked, the applicant will not receive a rejection…" at bounding box center [158, 129] width 121 height 12
checkbox input "true"
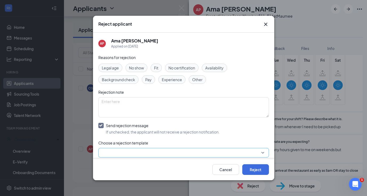
click at [104, 151] on input "search" at bounding box center [182, 152] width 160 height 9
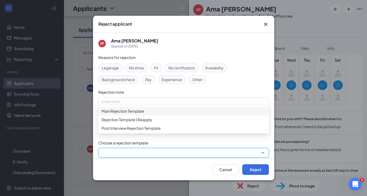
click at [116, 115] on div "Main Rejection Template" at bounding box center [183, 111] width 171 height 9
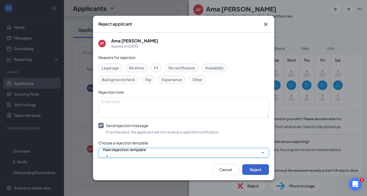
click at [247, 167] on button "Reject" at bounding box center [255, 169] width 27 height 11
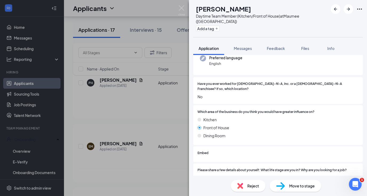
scroll to position [65, 0]
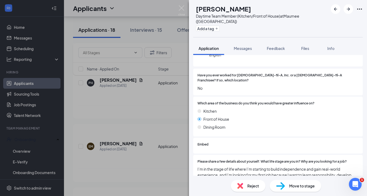
click at [148, 121] on div "AG Amarri Green Daytime Team Member (Kitchen/Front of House) at [GEOGRAPHIC_DAT…" at bounding box center [183, 98] width 367 height 196
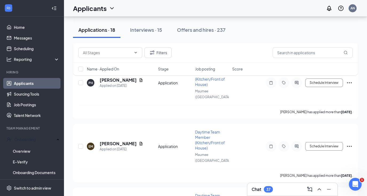
click at [151, 29] on div "Interviews · 15" at bounding box center [146, 29] width 32 height 7
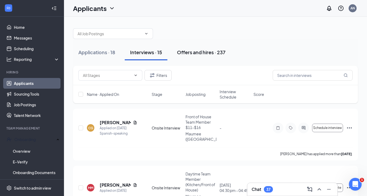
click at [187, 49] on div "Offers and hires · 237" at bounding box center [201, 52] width 49 height 7
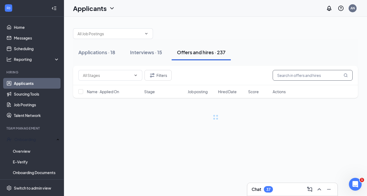
click at [293, 70] on input "text" at bounding box center [313, 75] width 80 height 11
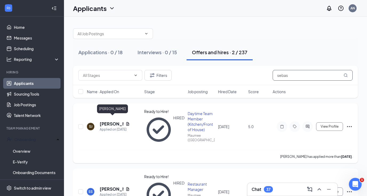
type input "sebas"
click at [109, 121] on h5 "[PERSON_NAME]" at bounding box center [112, 124] width 24 height 6
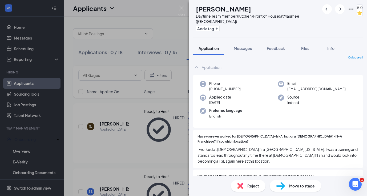
scroll to position [4, 0]
click at [280, 47] on span "Feedback" at bounding box center [276, 48] width 18 height 5
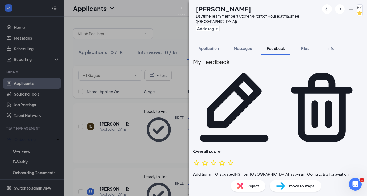
scroll to position [2, 0]
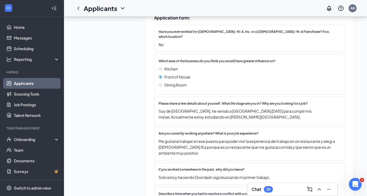
scroll to position [140, 0]
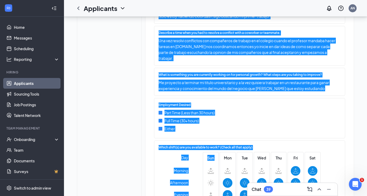
scroll to position [263, 0]
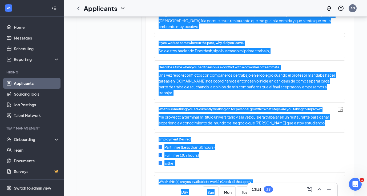
drag, startPoint x: 158, startPoint y: 108, endPoint x: 239, endPoint y: 106, distance: 81.3
click at [239, 106] on div "Application form: Have you ever worked for [DEMOGRAPHIC_DATA]-fil-A, Inc. or a …" at bounding box center [249, 113] width 191 height 457
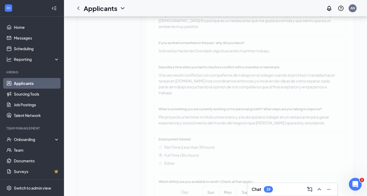
click at [279, 107] on span "What is something you are currently working on for personal growth? What steps …" at bounding box center [240, 109] width 163 height 5
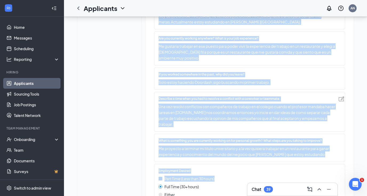
scroll to position [233, 0]
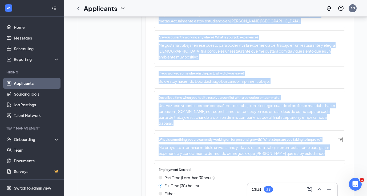
drag, startPoint x: 159, startPoint y: 62, endPoint x: 316, endPoint y: 152, distance: 181.2
click at [316, 152] on div "Application form: Have you ever worked for [DEMOGRAPHIC_DATA]-fil-A, Inc. or a …" at bounding box center [249, 143] width 191 height 457
copy div "Loremi dolor s ame consect adipi elitsedd: Eius temp incid utl etd ma? Ali eni …"
click at [215, 114] on span "Una vez resolvi conflictos con compañeros de trabajo en el colegio cuando el pr…" at bounding box center [249, 113] width 180 height 23
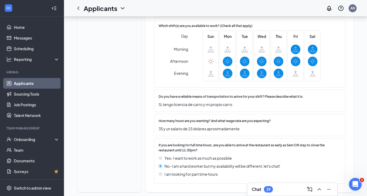
scroll to position [421, 0]
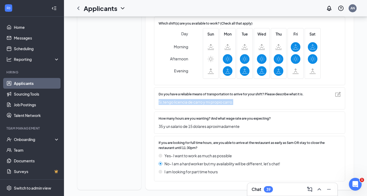
drag, startPoint x: 158, startPoint y: 98, endPoint x: 233, endPoint y: 100, distance: 74.9
click at [233, 100] on div "Do you have a reliable means of transportation to arrive for your shift? Please…" at bounding box center [249, 98] width 191 height 22
copy span "Si,tengo licencia de carro y mi propio carro."
